Goal: Task Accomplishment & Management: Complete application form

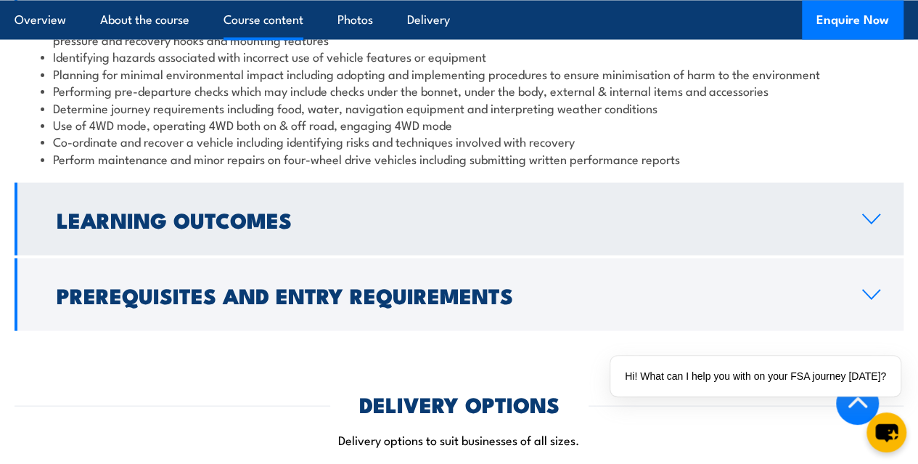
scroll to position [1452, 0]
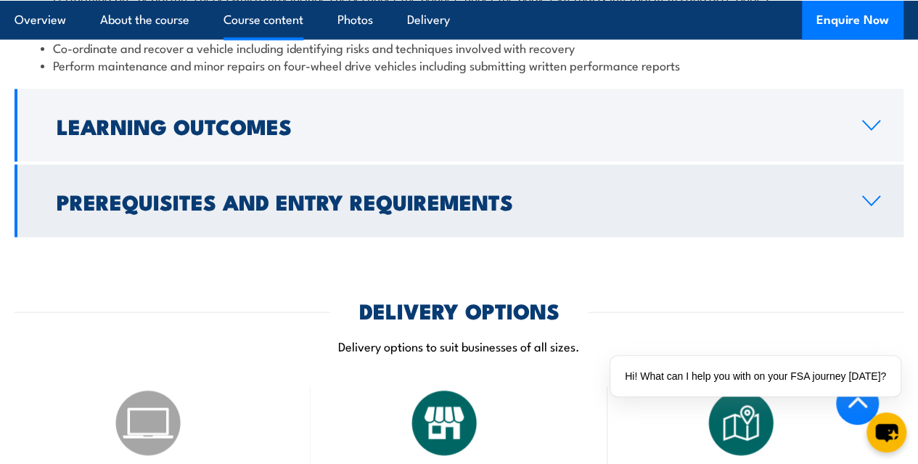
click at [378, 211] on h2 "Prerequisites and Entry Requirements" at bounding box center [448, 201] width 783 height 19
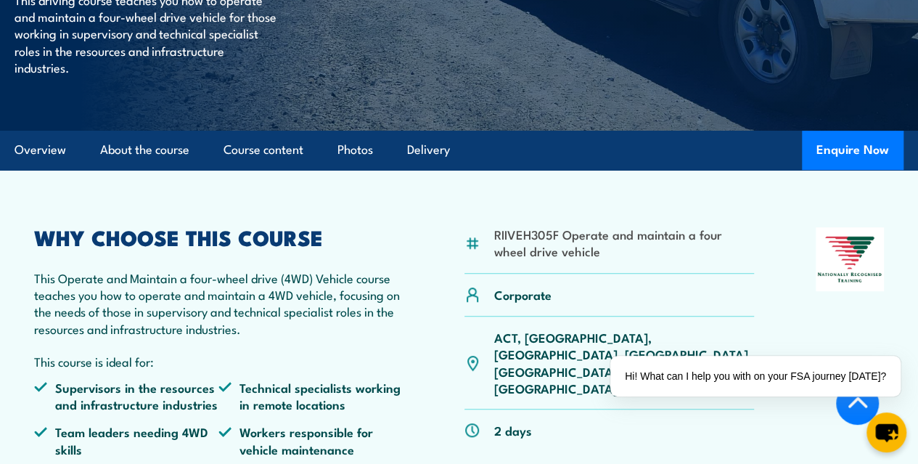
scroll to position [363, 0]
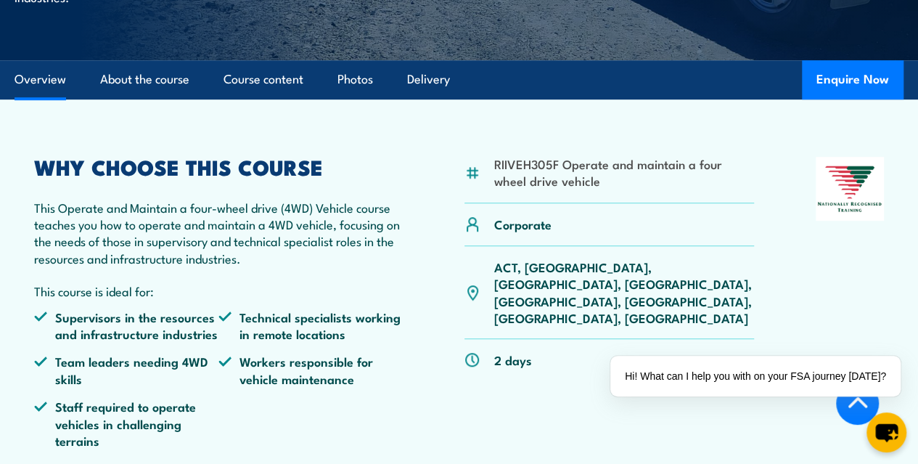
click at [586, 304] on p "ACT, NSW, NT, QLD, SA, TAS, VIC, WA" at bounding box center [624, 292] width 261 height 68
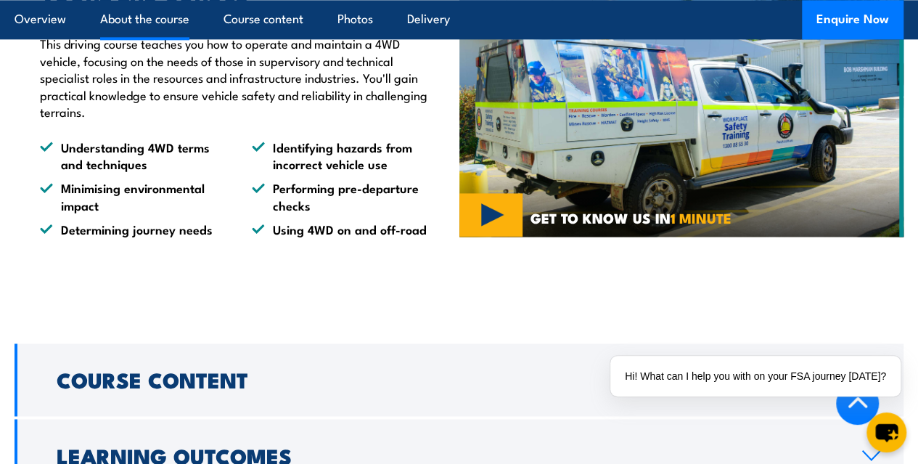
scroll to position [1089, 0]
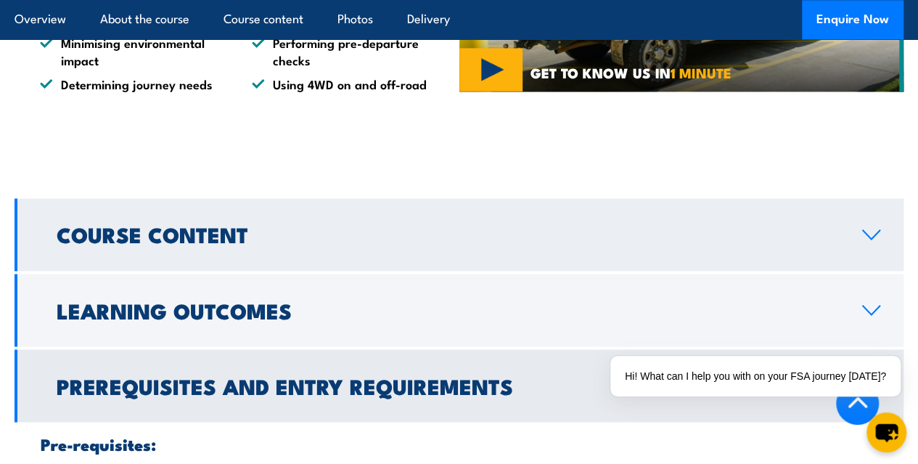
click at [316, 243] on h2 "Course Content" at bounding box center [448, 233] width 783 height 19
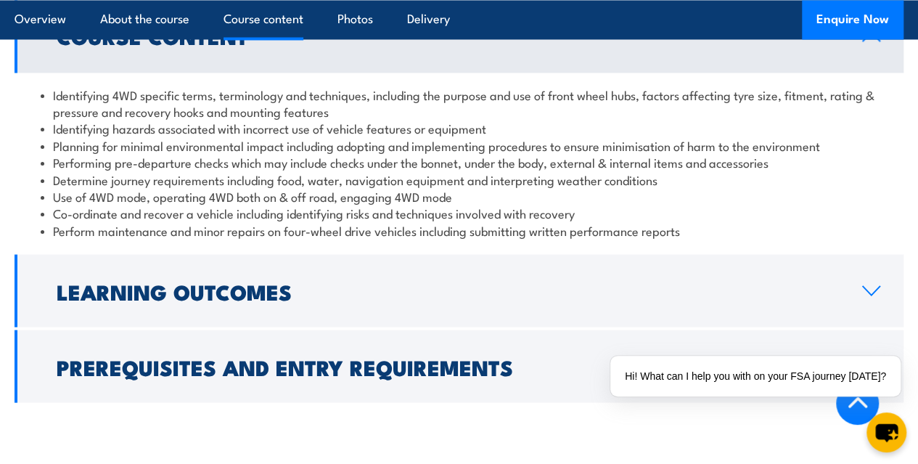
scroll to position [1307, 0]
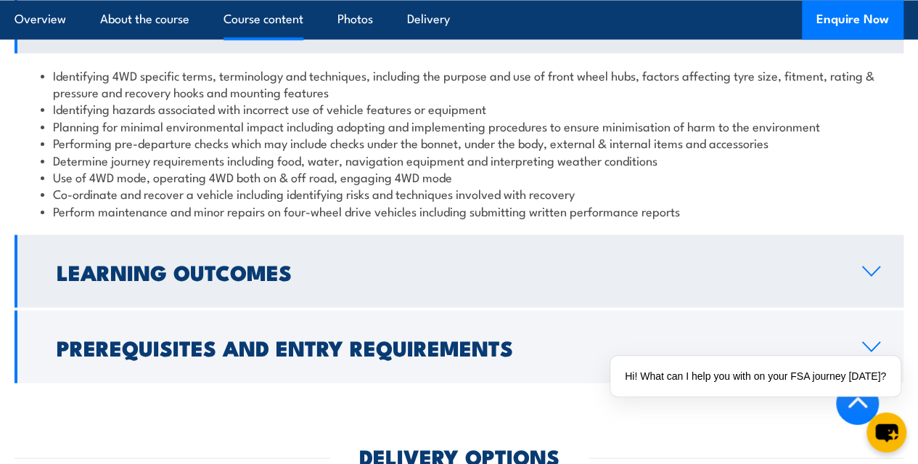
click at [279, 280] on h2 "Learning Outcomes" at bounding box center [448, 270] width 783 height 19
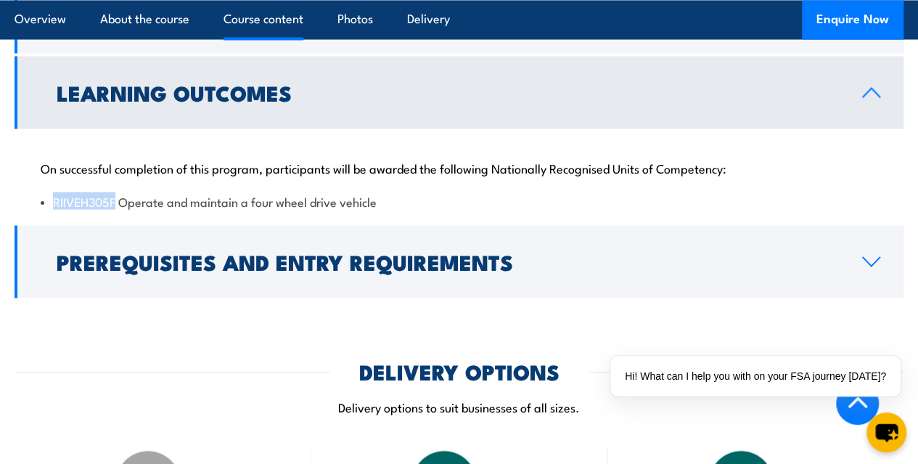
drag, startPoint x: 53, startPoint y: 233, endPoint x: 115, endPoint y: 237, distance: 61.9
click at [115, 209] on li "RIIVEH305F Operate and maintain a four wheel drive vehicle" at bounding box center [459, 200] width 837 height 17
copy li "RIIVEH305F"
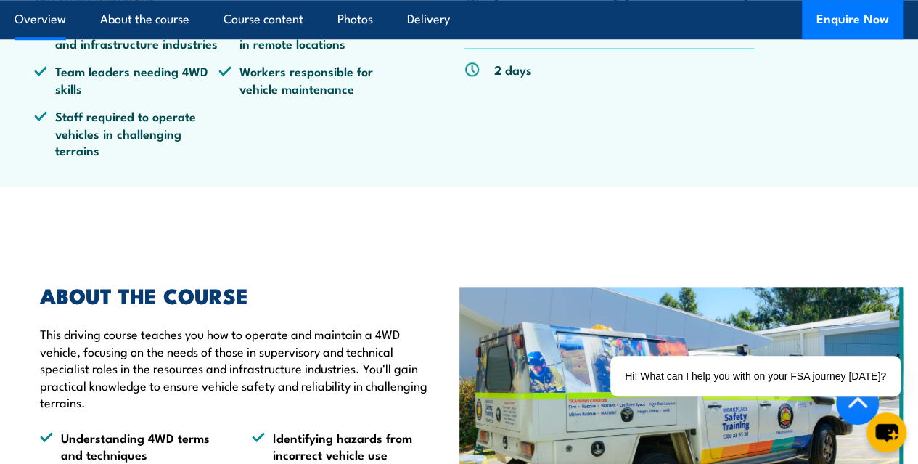
scroll to position [363, 0]
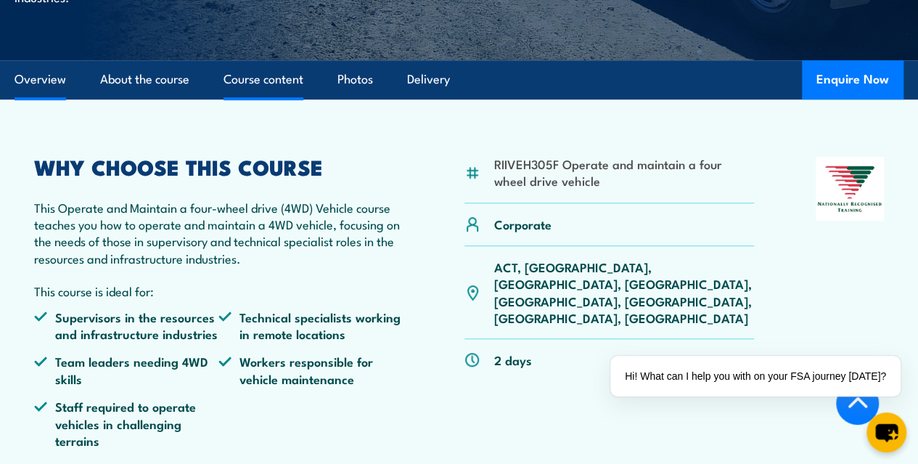
click at [245, 99] on link "Course content" at bounding box center [264, 79] width 80 height 38
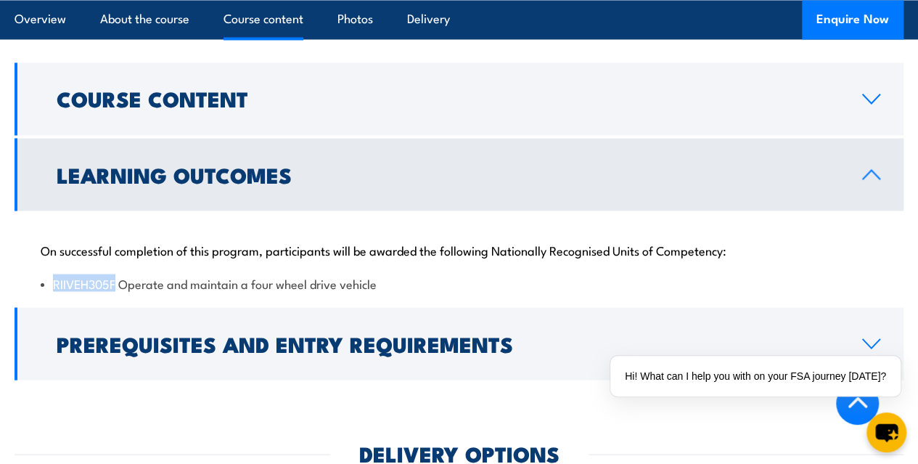
scroll to position [1231, 0]
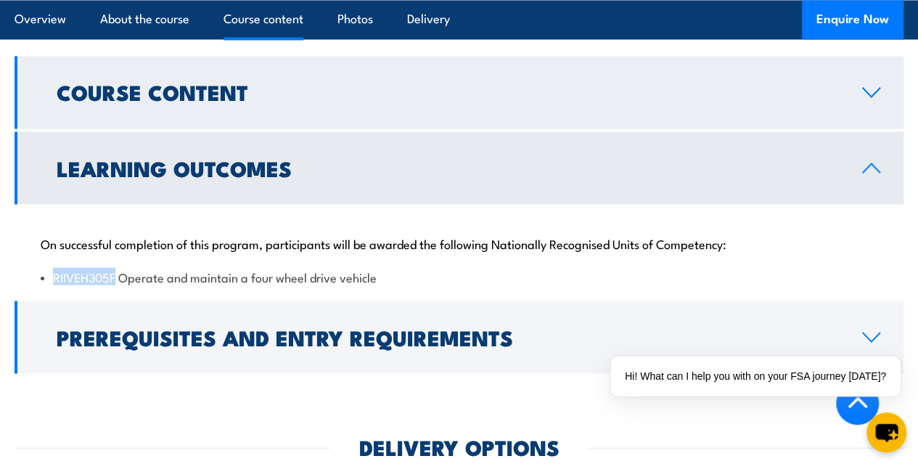
click at [236, 101] on h2 "Course Content" at bounding box center [448, 91] width 783 height 19
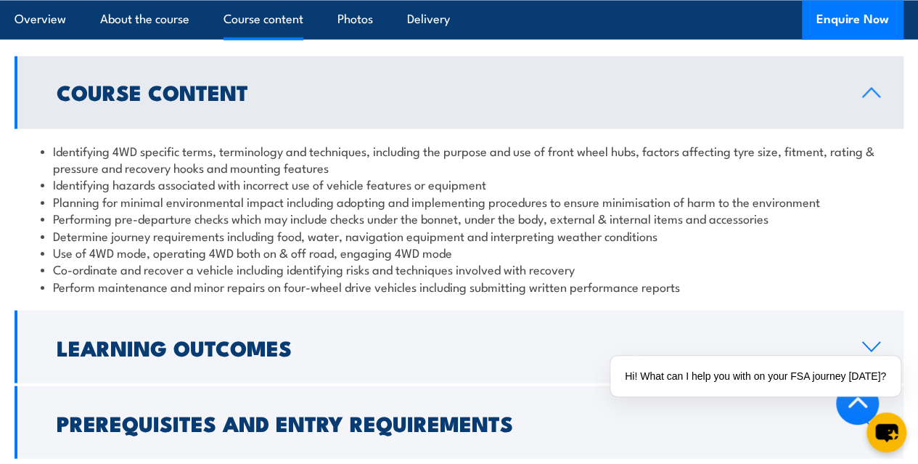
scroll to position [1304, 0]
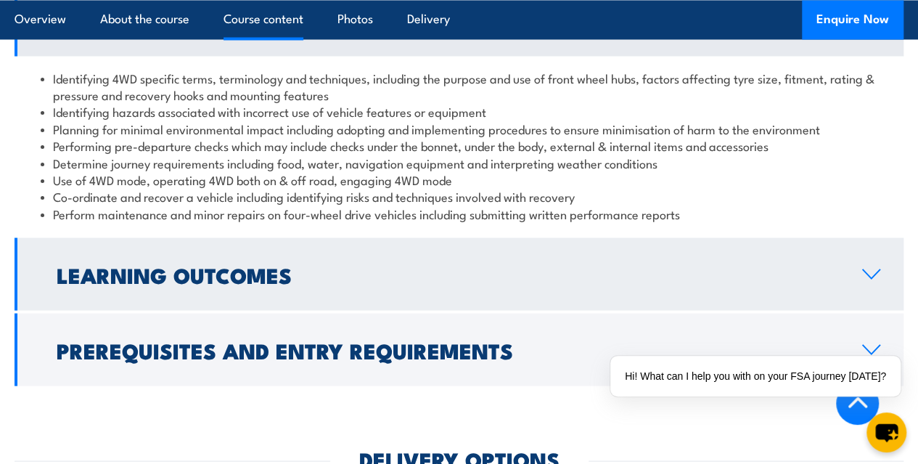
click at [219, 283] on h2 "Learning Outcomes" at bounding box center [448, 273] width 783 height 19
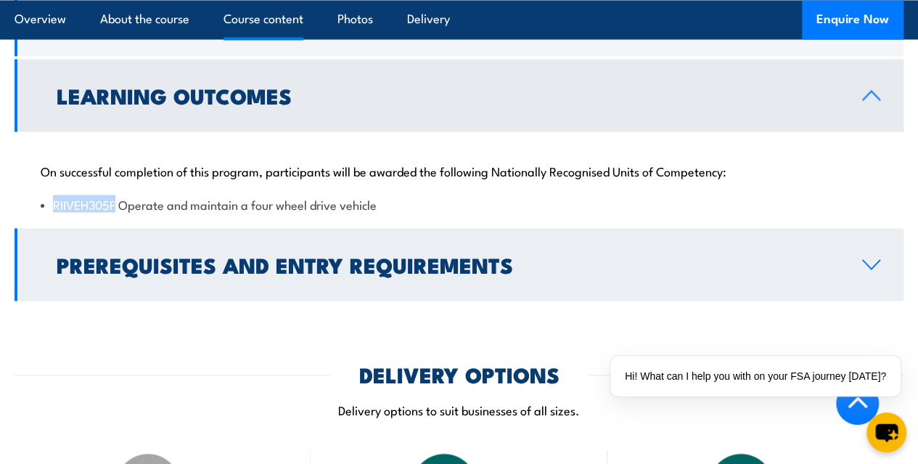
click at [351, 273] on h2 "Prerequisites and Entry Requirements" at bounding box center [448, 263] width 783 height 19
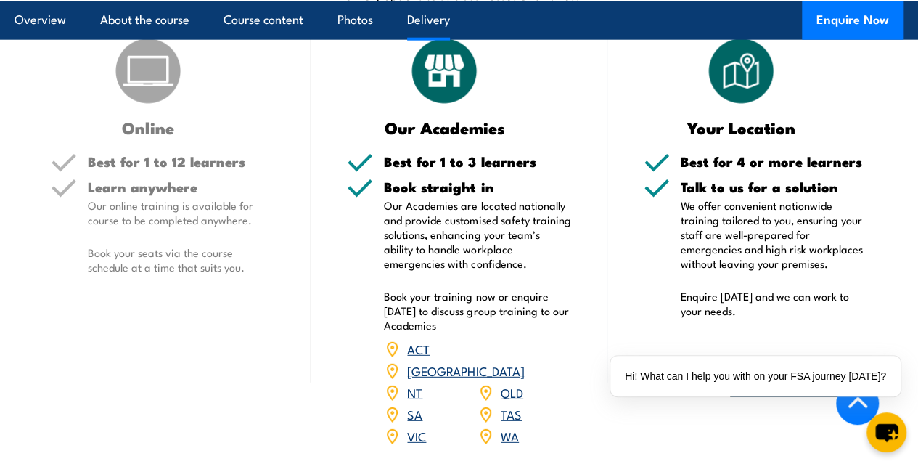
scroll to position [1885, 0]
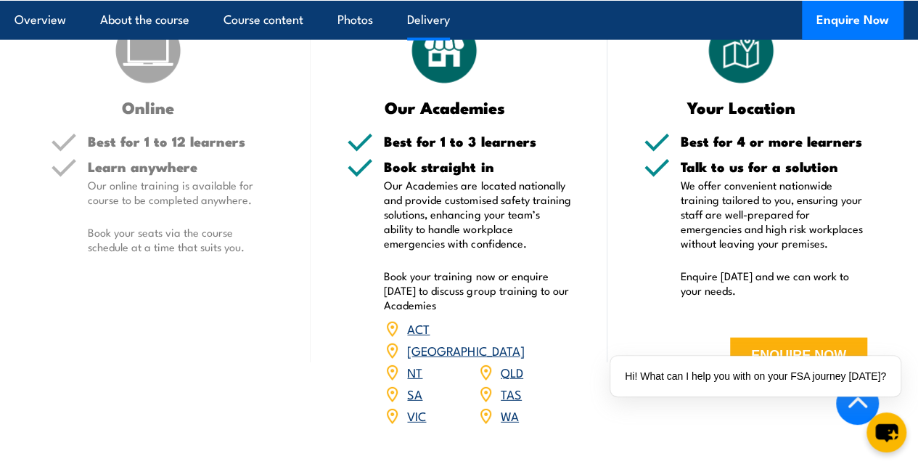
click at [507, 380] on link "QLD" at bounding box center [512, 371] width 23 height 17
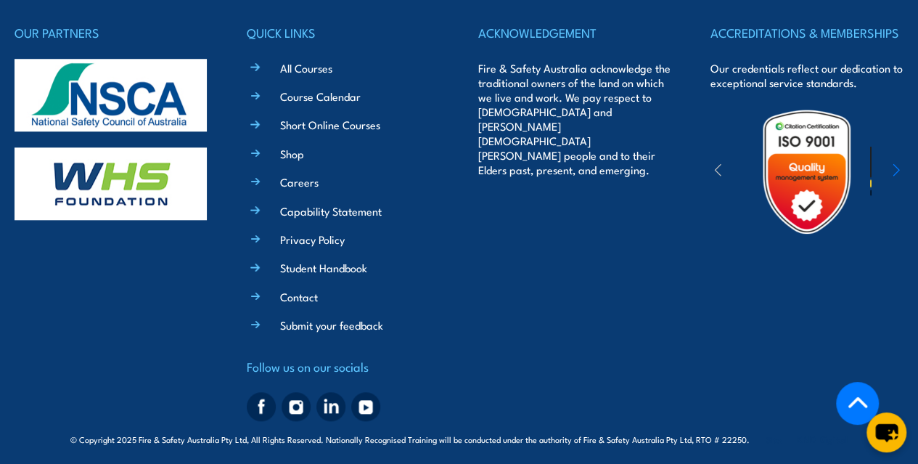
scroll to position [3382, 0]
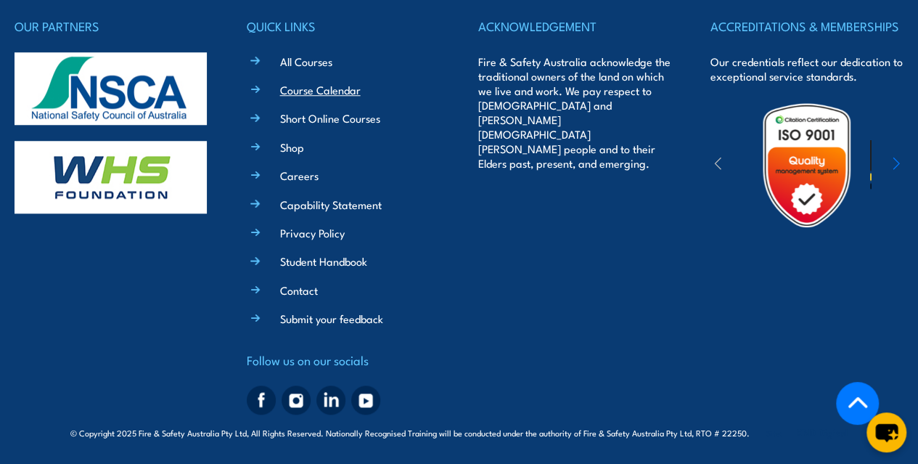
click at [303, 90] on link "Course Calendar" at bounding box center [320, 89] width 81 height 15
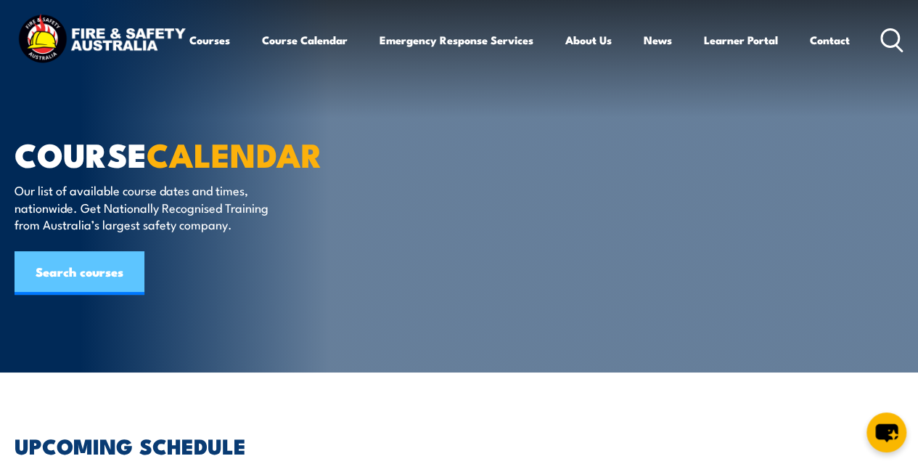
click at [76, 264] on link "Search courses" at bounding box center [80, 273] width 130 height 44
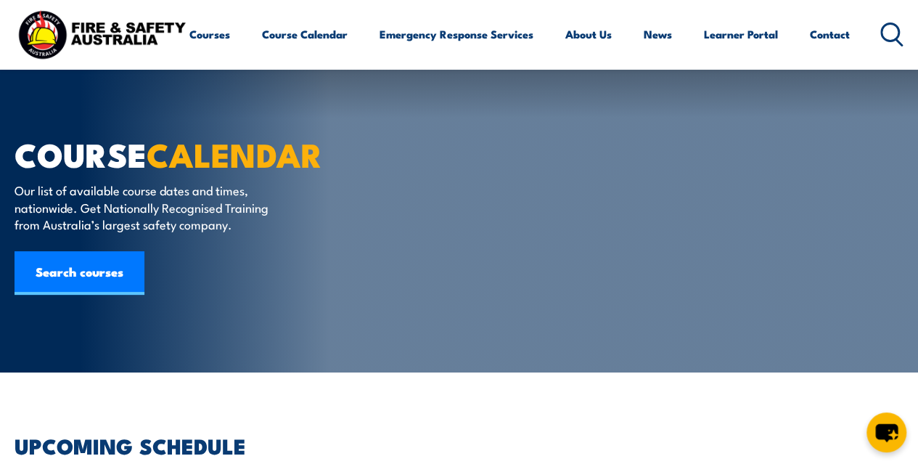
scroll to position [100, 0]
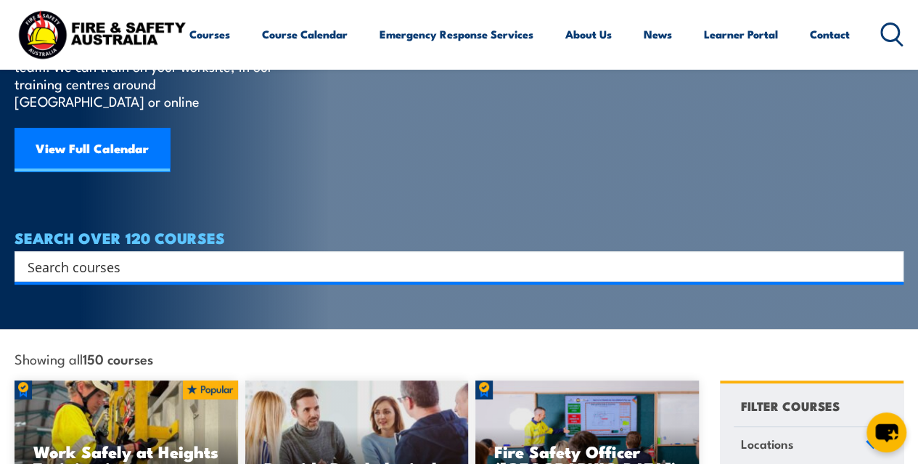
scroll to position [145, 0]
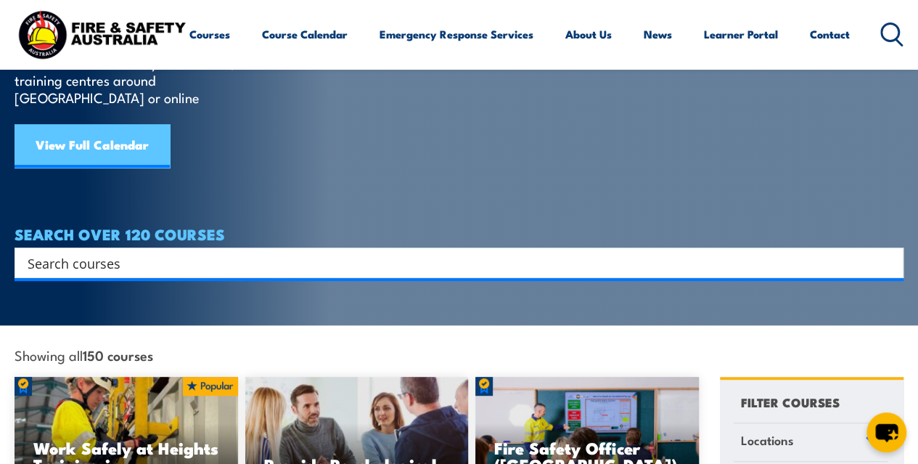
click at [77, 129] on link "View Full Calendar" at bounding box center [92, 146] width 155 height 44
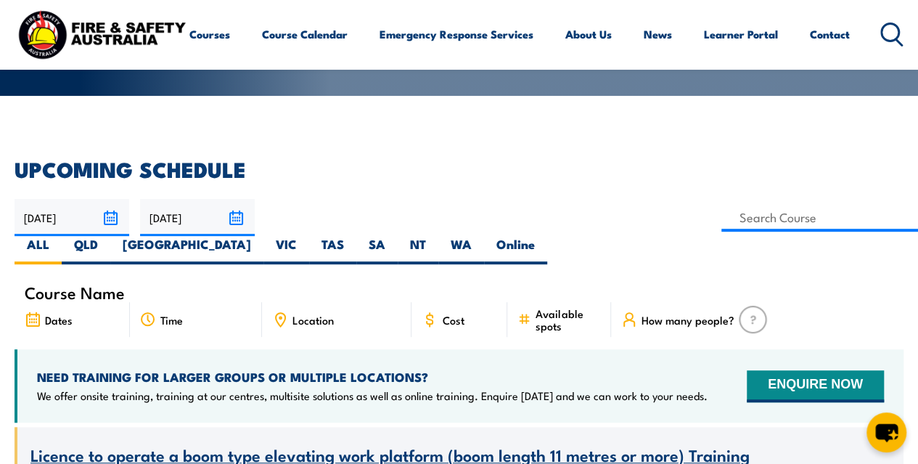
scroll to position [290, 0]
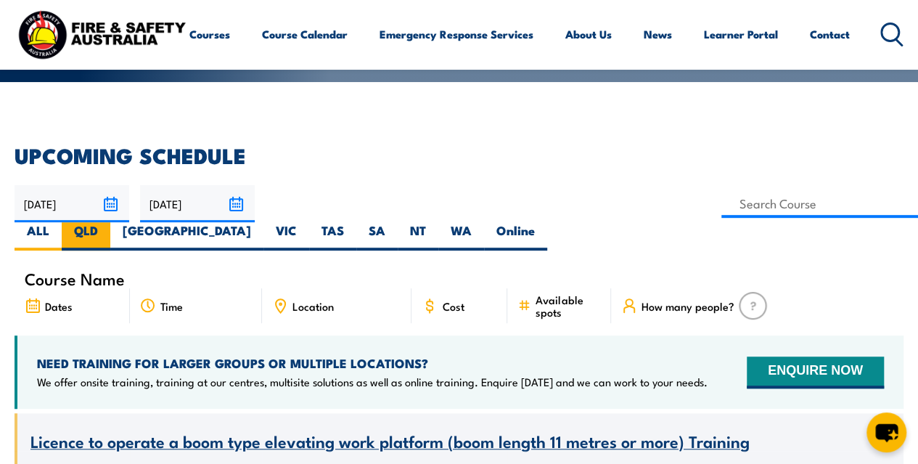
click at [110, 222] on label "QLD" at bounding box center [86, 236] width 49 height 28
click at [107, 222] on input "QLD" at bounding box center [102, 226] width 9 height 9
radio input "true"
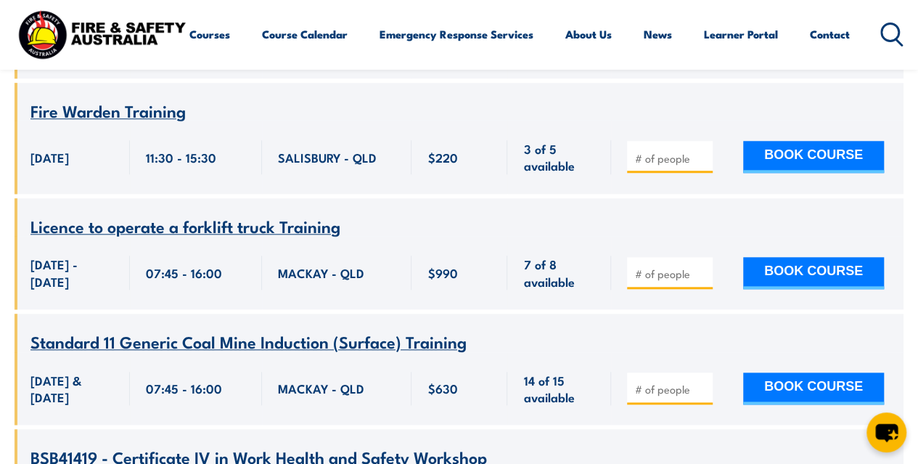
scroll to position [3630, 0]
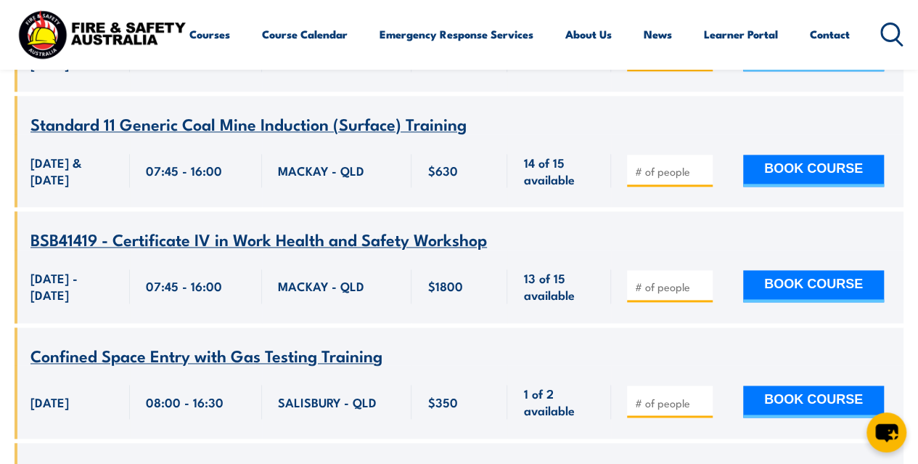
click at [882, 41] on circle at bounding box center [890, 31] width 17 height 17
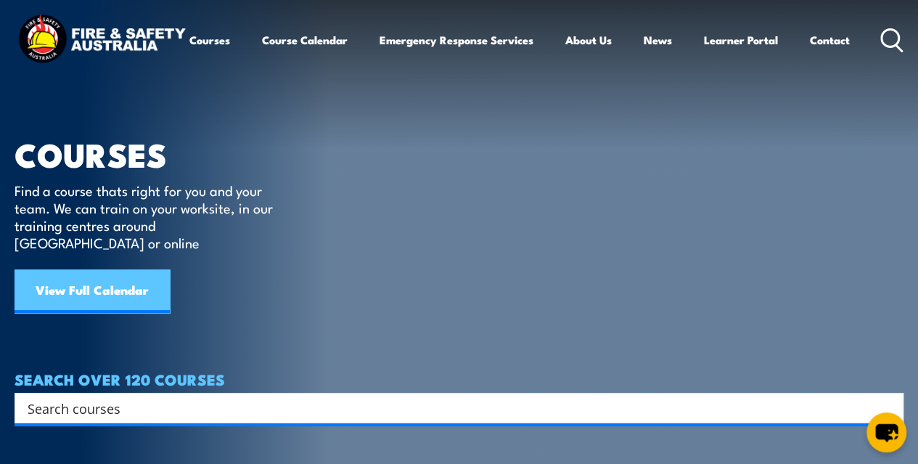
click at [122, 269] on link "View Full Calendar" at bounding box center [92, 291] width 155 height 44
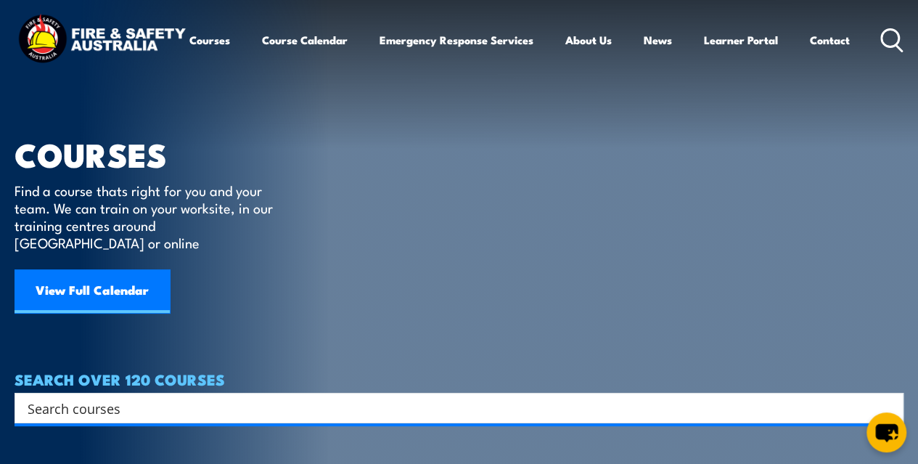
click at [140, 397] on input "Search input" at bounding box center [450, 408] width 844 height 22
type input "4WD"
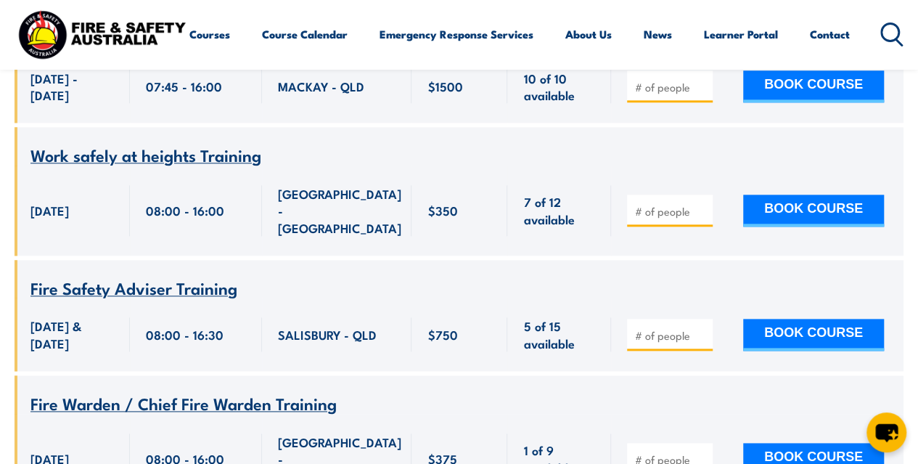
scroll to position [6317, 0]
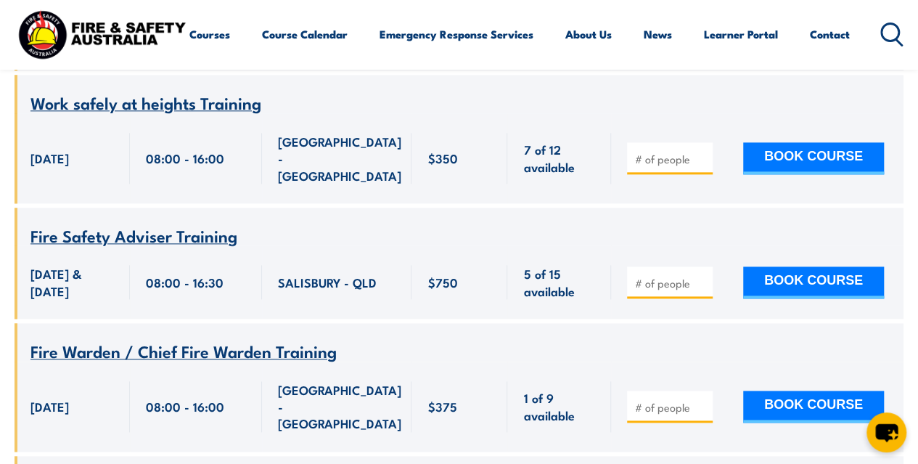
click at [107, 39] on img at bounding box center [102, 34] width 174 height 57
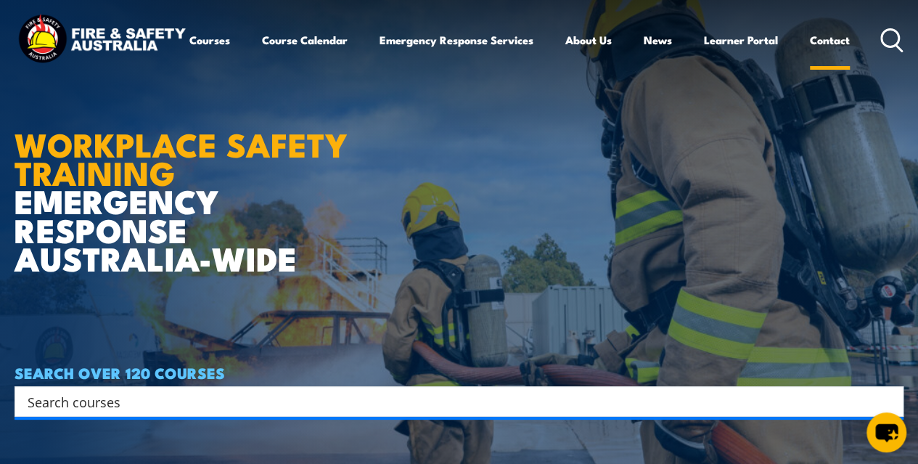
click at [810, 57] on link "Contact" at bounding box center [830, 40] width 40 height 35
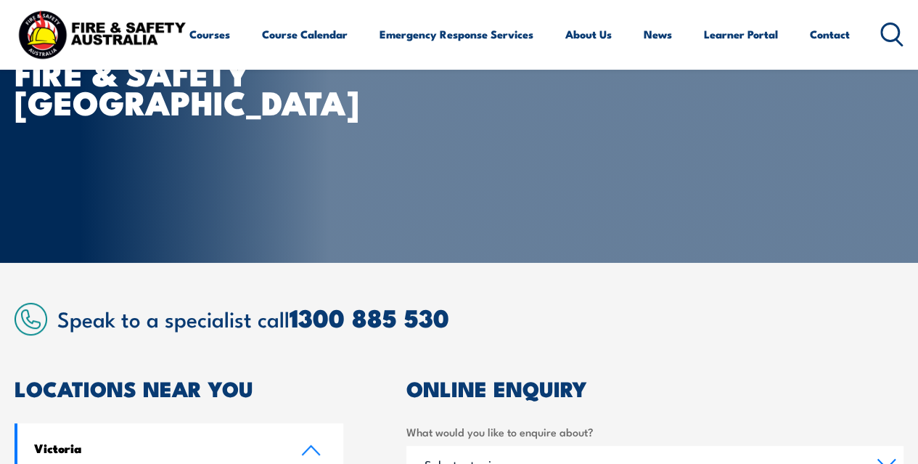
scroll to position [218, 0]
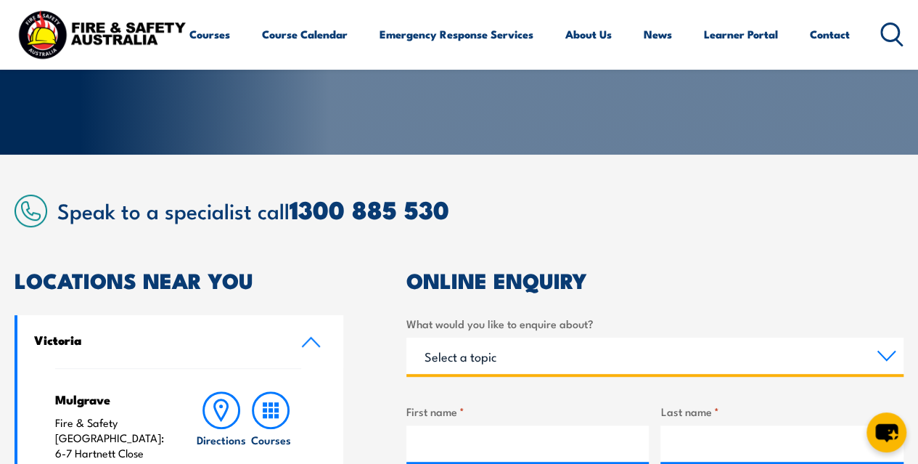
click at [508, 356] on select "Select a topic Training Emergency Response Services General Enquiry" at bounding box center [655, 356] width 497 height 36
select select "Training"
click at [407, 338] on select "Select a topic Training Emergency Response Services General Enquiry" at bounding box center [655, 356] width 497 height 36
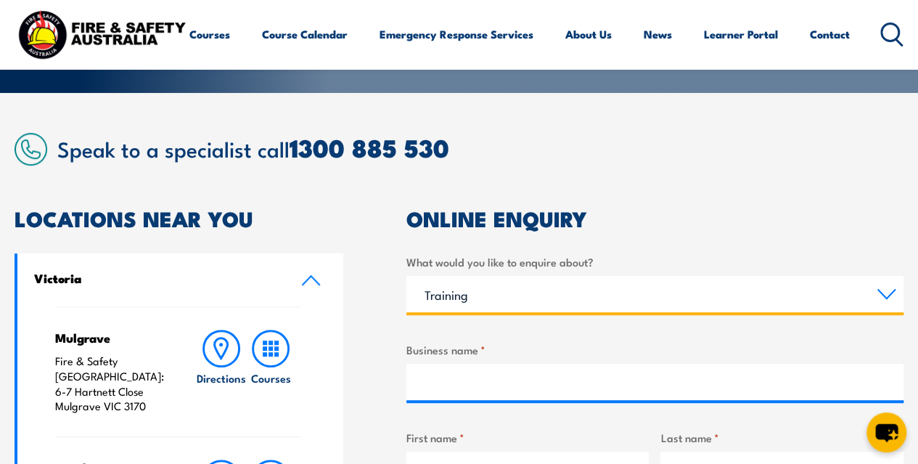
scroll to position [436, 0]
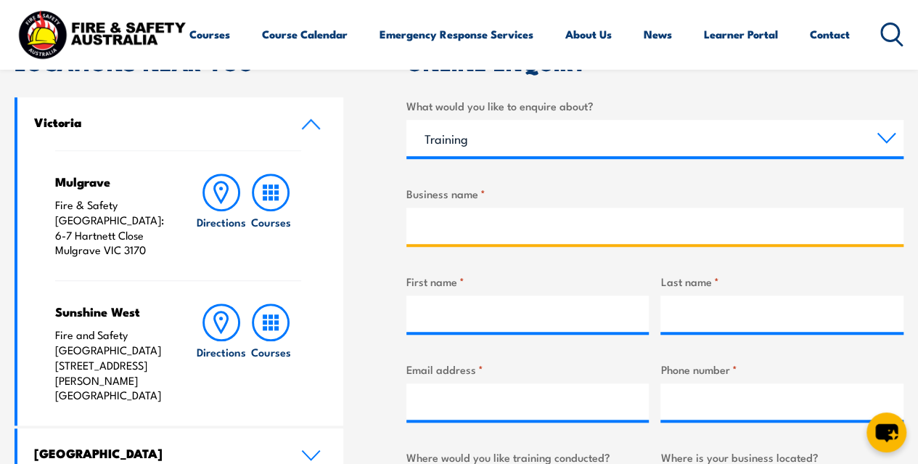
click at [429, 221] on input "Business name *" at bounding box center [655, 226] width 497 height 36
type input "[GEOGRAPHIC_DATA]"
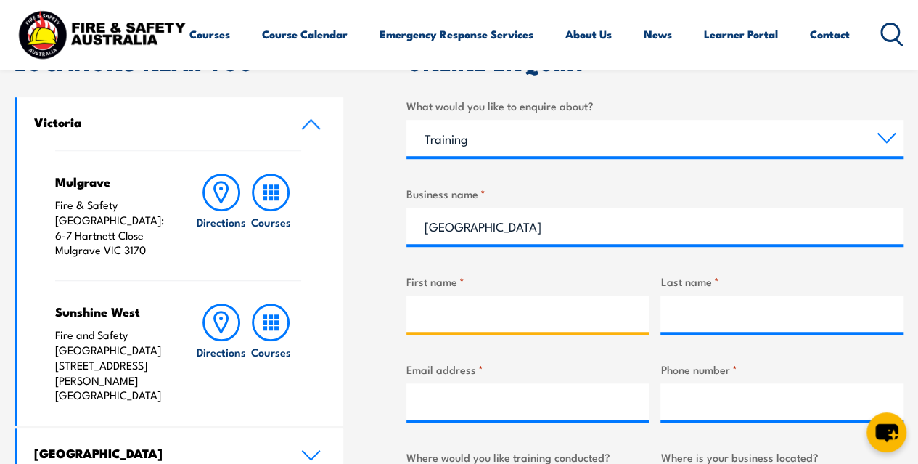
click at [449, 303] on input "First name *" at bounding box center [528, 314] width 243 height 36
type input "Nisreen"
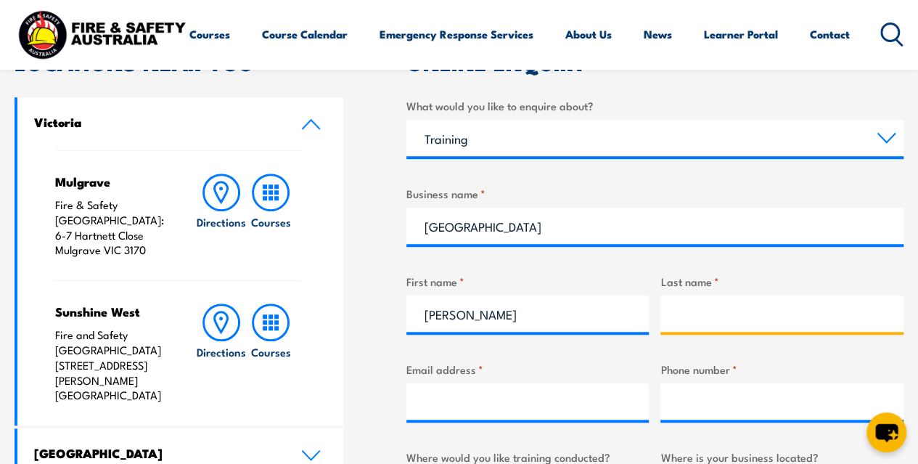
click at [718, 311] on input "Last name *" at bounding box center [782, 314] width 243 height 36
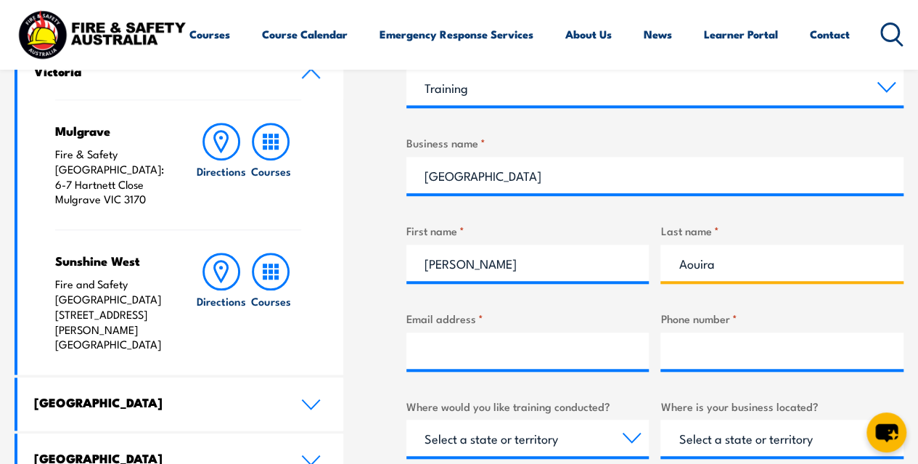
scroll to position [508, 0]
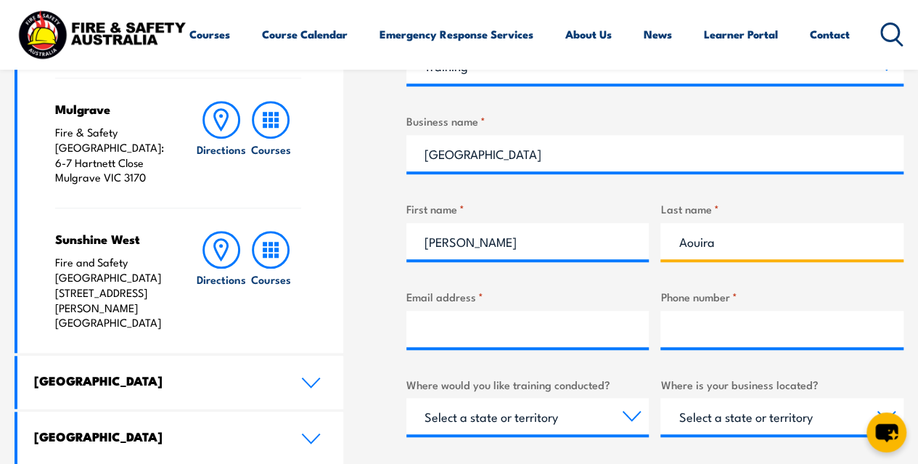
type input "Aouira"
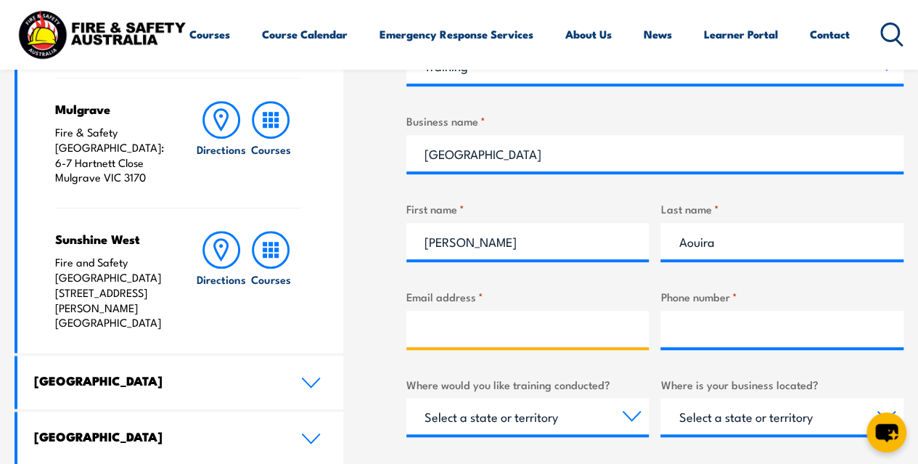
click at [515, 326] on input "Email address *" at bounding box center [528, 329] width 243 height 36
type input "naouira@usc.edu.au"
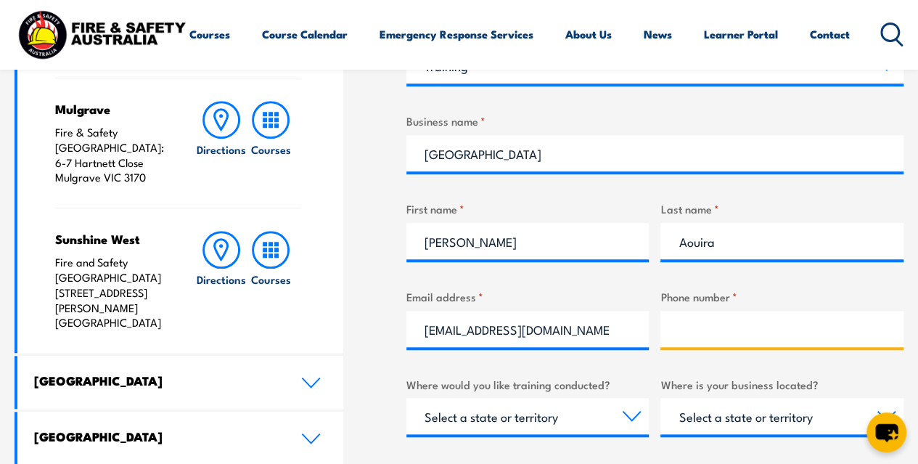
click at [755, 328] on input "Phone number *" at bounding box center [782, 329] width 243 height 36
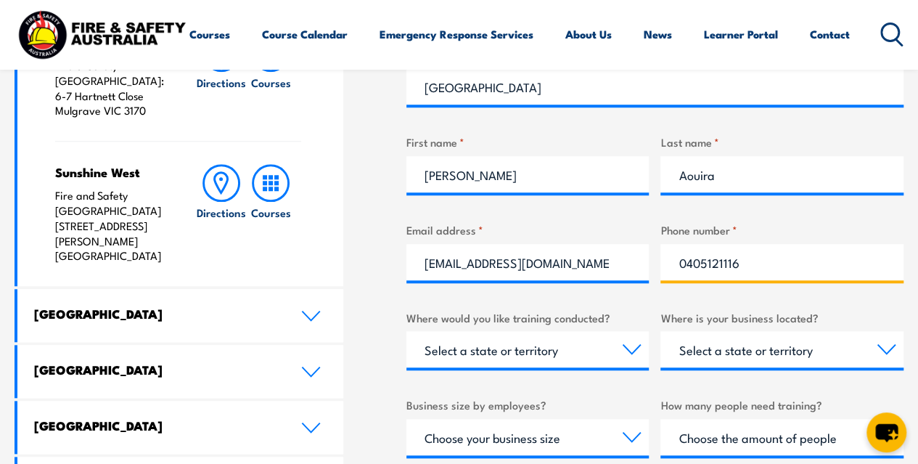
scroll to position [653, 0]
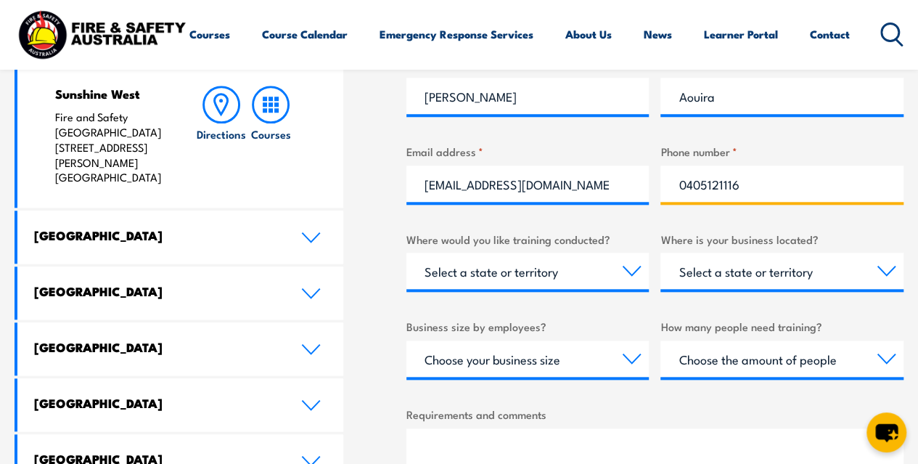
type input "0405121116"
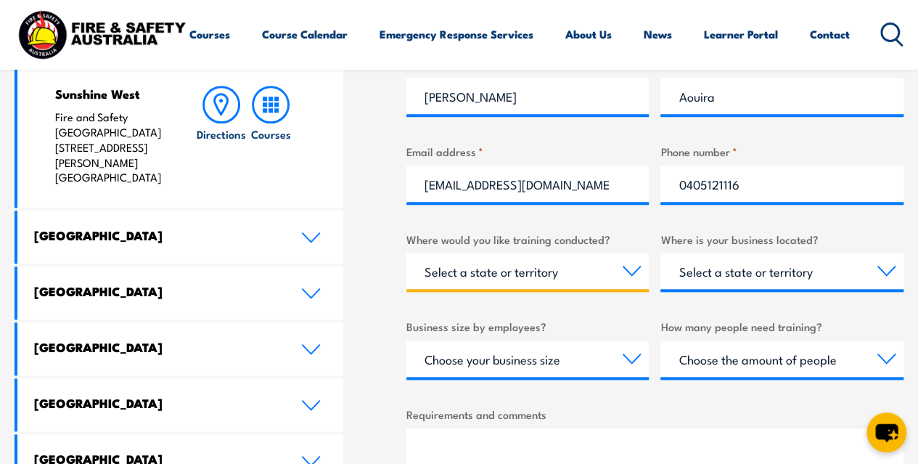
click at [627, 268] on select "Select a state or territory Nationally - multiple locations QLD NSW VIC SA ACT …" at bounding box center [528, 271] width 243 height 36
select select "QLD"
click at [407, 253] on select "Select a state or territory Nationally - multiple locations QLD NSW VIC SA ACT …" at bounding box center [528, 271] width 243 height 36
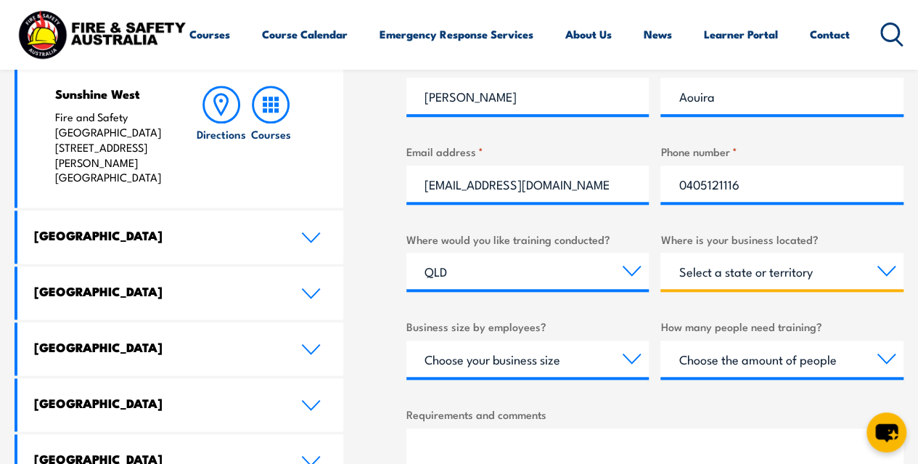
click at [802, 274] on select "Select a state or territory QLD NSW VIC SA ACT WA TAS NT" at bounding box center [782, 271] width 243 height 36
select select "QLD"
click at [661, 253] on select "Select a state or territory QLD NSW VIC SA ACT WA TAS NT" at bounding box center [782, 271] width 243 height 36
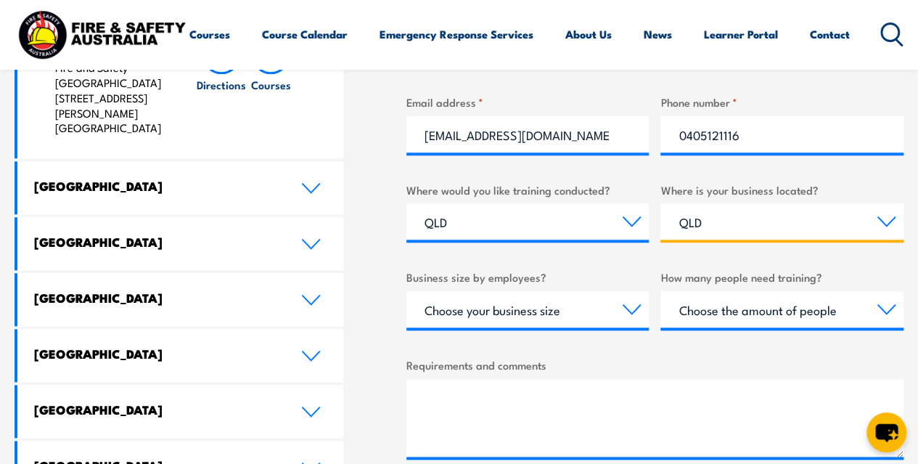
scroll to position [726, 0]
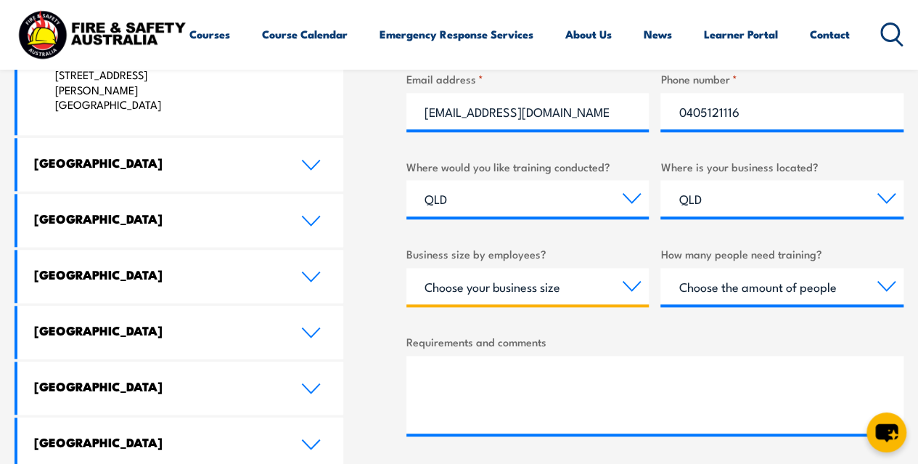
click at [628, 280] on select "Choose your business size 1 to 19 20 to 199 200+" at bounding box center [528, 286] width 243 height 36
click at [515, 286] on select "Choose your business size 1 to 19 20 to 199 200+" at bounding box center [528, 286] width 243 height 36
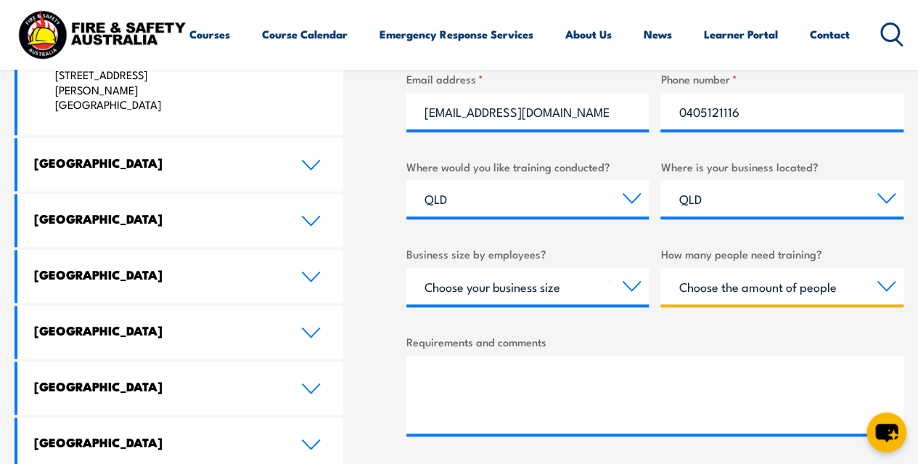
click at [767, 287] on select "Choose the amount of people 1 to 4 5 to 19 20+" at bounding box center [782, 286] width 243 height 36
select select "1 to 4"
click at [661, 268] on select "Choose the amount of people 1 to 4 5 to 19 20+" at bounding box center [782, 286] width 243 height 36
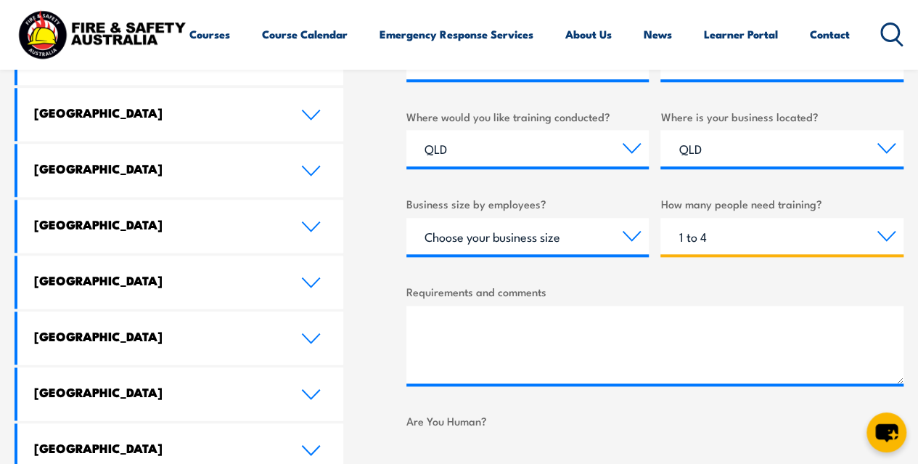
scroll to position [799, 0]
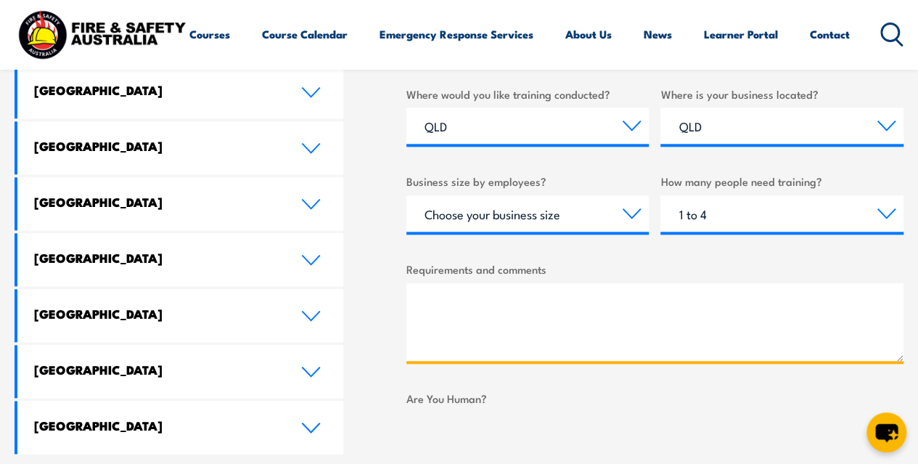
click at [483, 325] on textarea "Requirements and comments" at bounding box center [655, 322] width 497 height 78
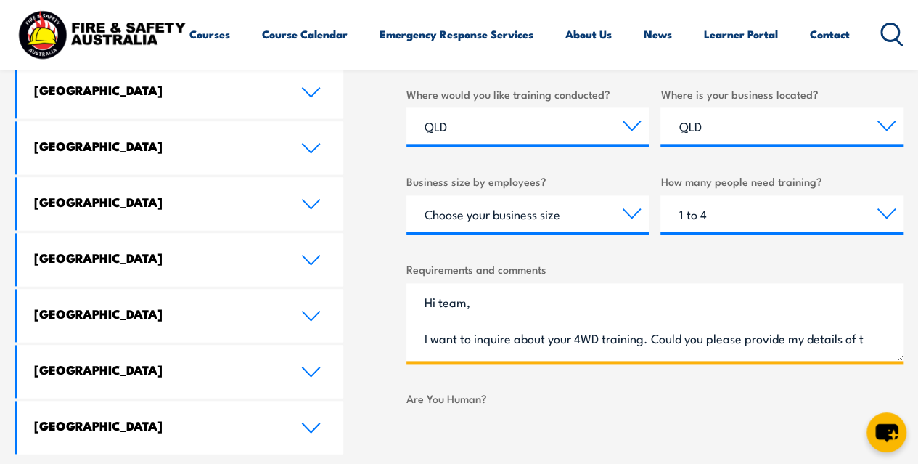
scroll to position [22, 0]
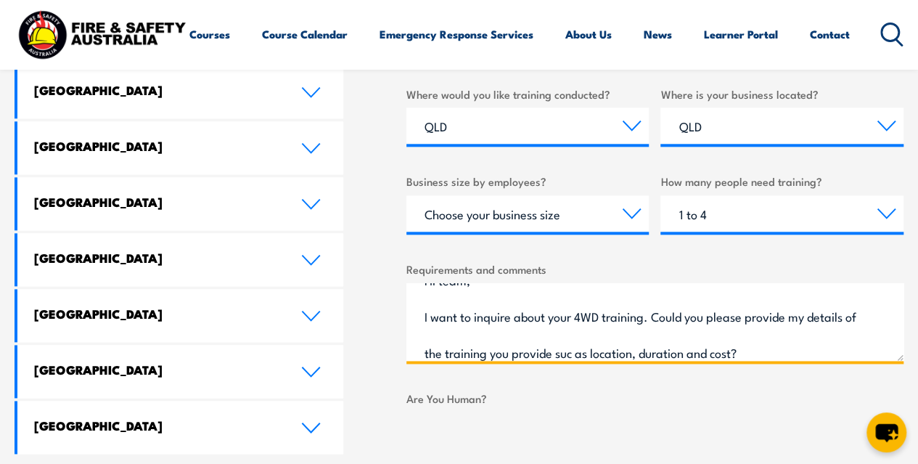
click at [584, 350] on textarea "Hi team, I want to inquire about your 4WD training. Could you please provide my…" at bounding box center [655, 322] width 497 height 78
click at [588, 351] on textarea "Hi team, I want to inquire about your 4WD training. Could you please provide my…" at bounding box center [655, 322] width 497 height 78
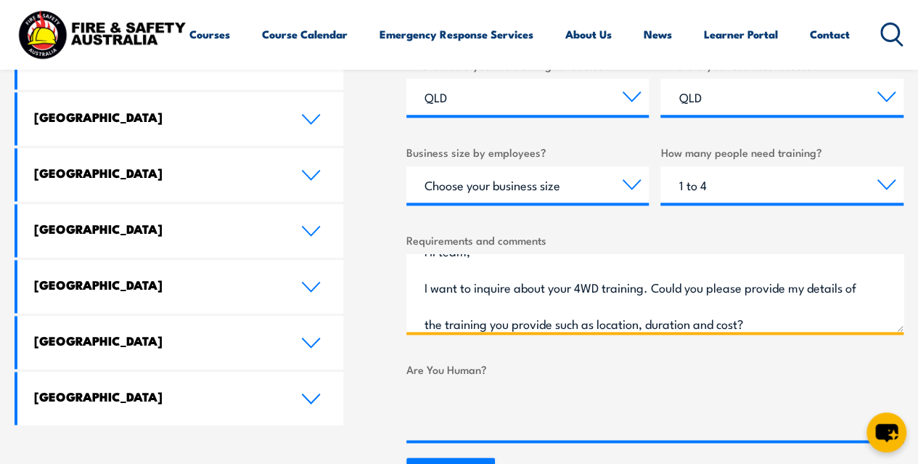
scroll to position [871, 0]
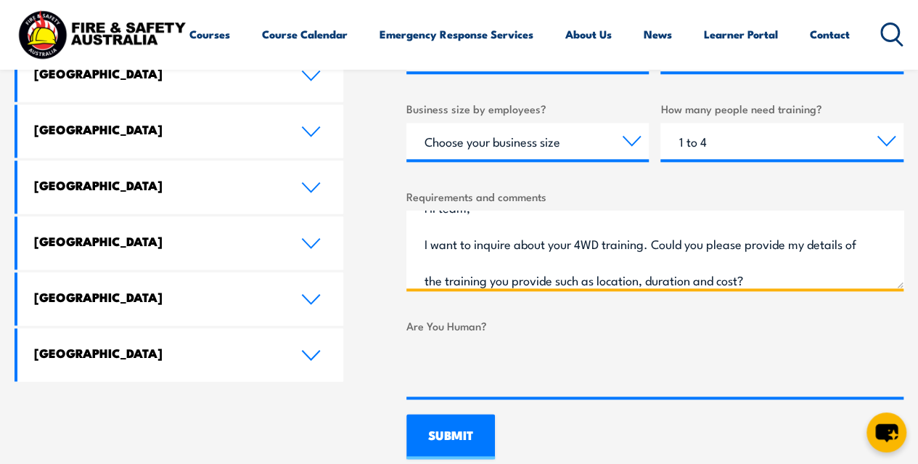
type textarea "Hi team, I want to inquire about your 4WD training. Could you please provide my…"
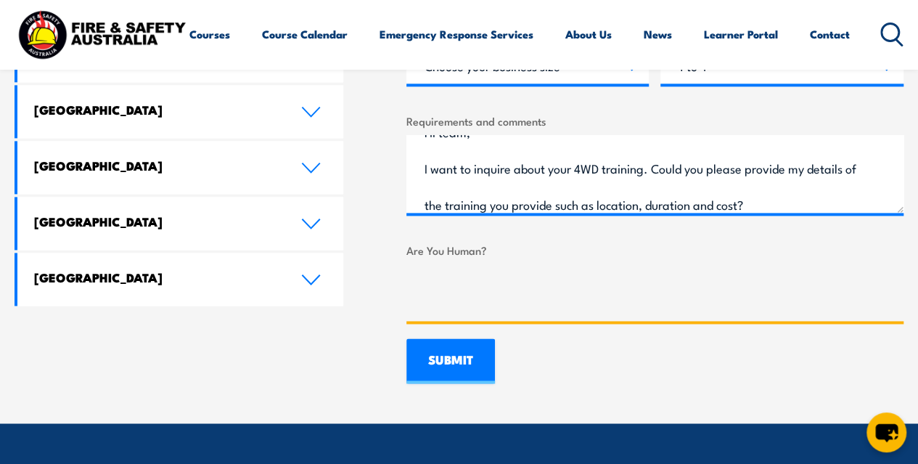
scroll to position [1016, 0]
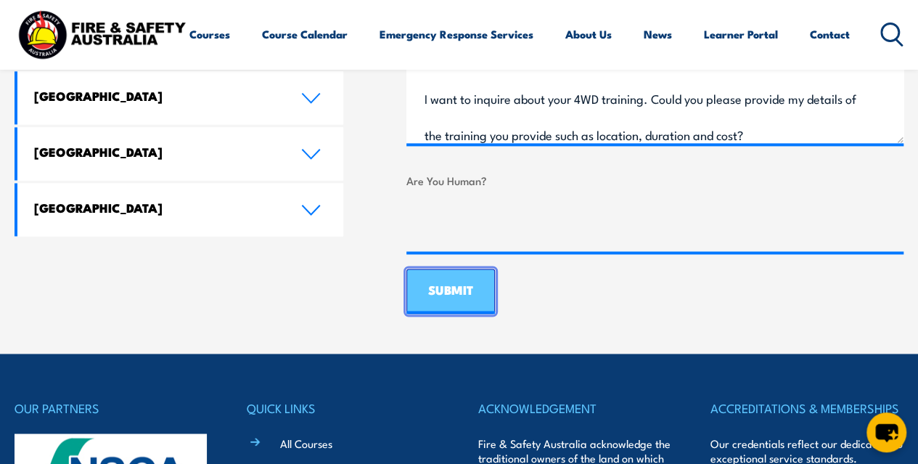
click at [441, 288] on input "SUBMIT" at bounding box center [451, 291] width 89 height 45
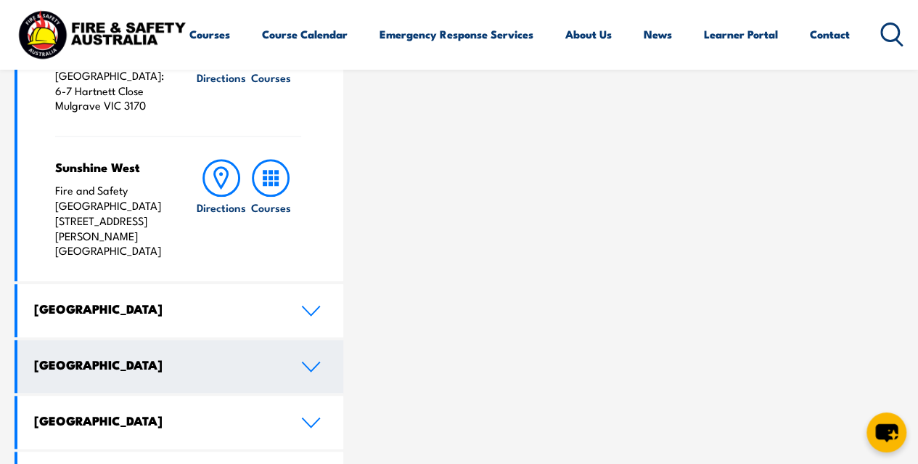
scroll to position [581, 0]
click at [104, 356] on h4 "Queensland" at bounding box center [156, 364] width 245 height 16
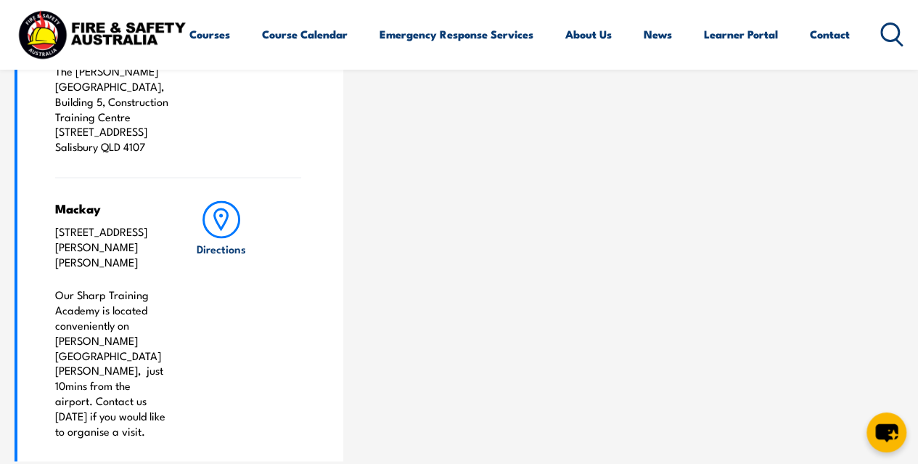
scroll to position [1016, 0]
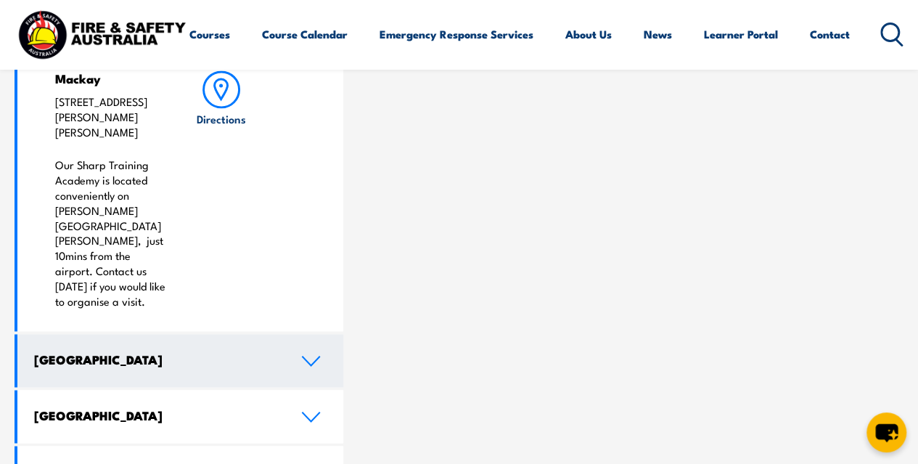
click at [306, 334] on link "Western Australia" at bounding box center [180, 360] width 326 height 53
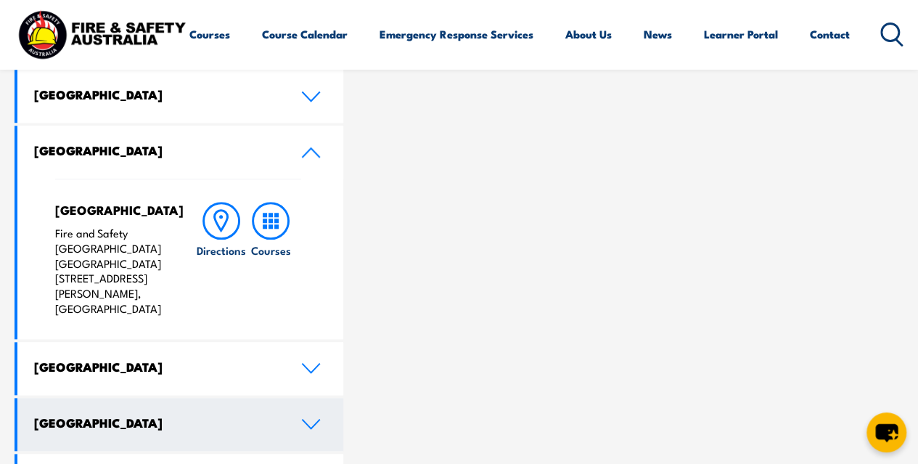
scroll to position [653, 0]
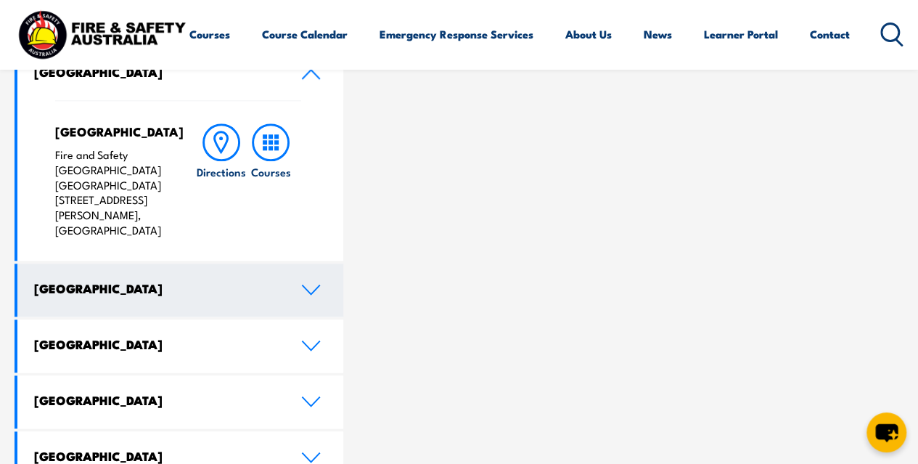
click at [299, 280] on link "South Australia" at bounding box center [180, 290] width 326 height 53
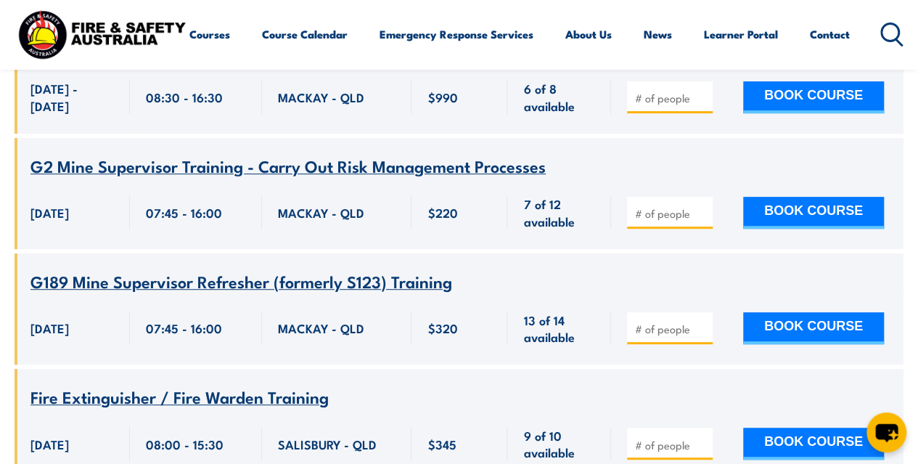
scroll to position [3208, 0]
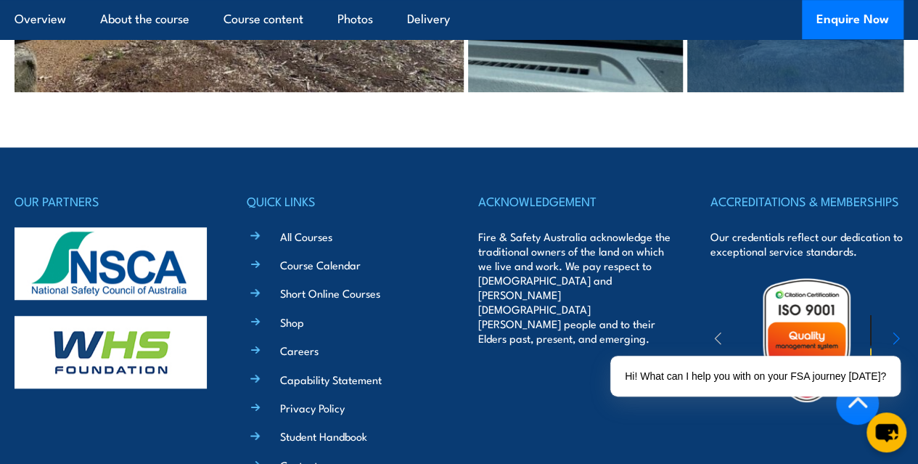
scroll to position [3382, 0]
